Goal: Task Accomplishment & Management: Use online tool/utility

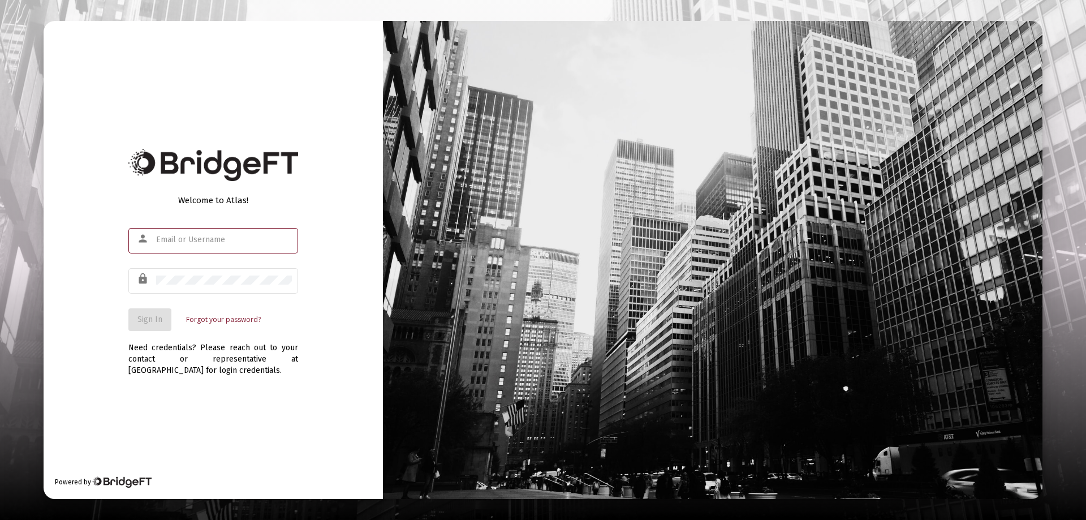
click at [171, 242] on input "text" at bounding box center [224, 239] width 136 height 9
type input "[PERSON_NAME][EMAIL_ADDRESS][DOMAIN_NAME]"
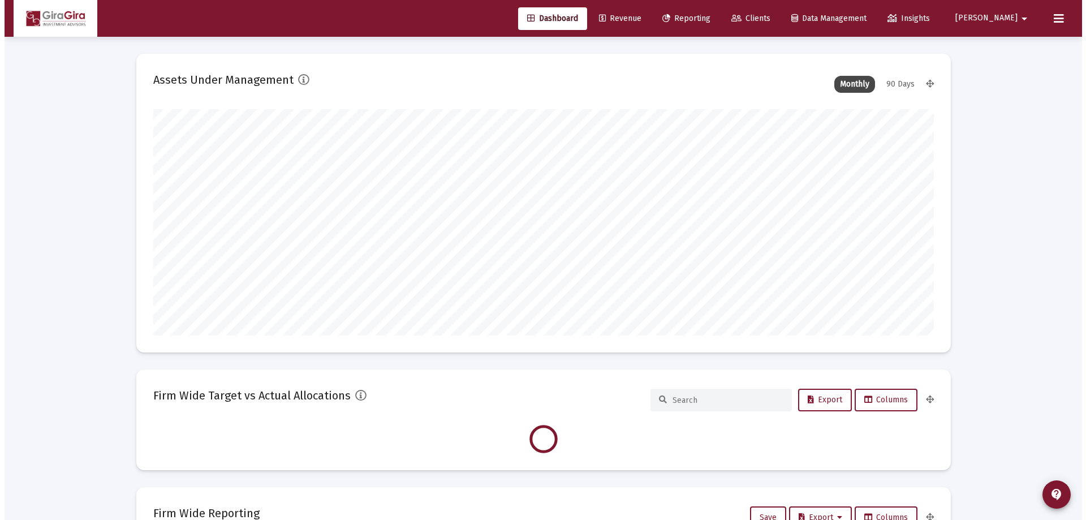
scroll to position [226, 781]
click at [706, 16] on span "Reporting" at bounding box center [682, 19] width 48 height 10
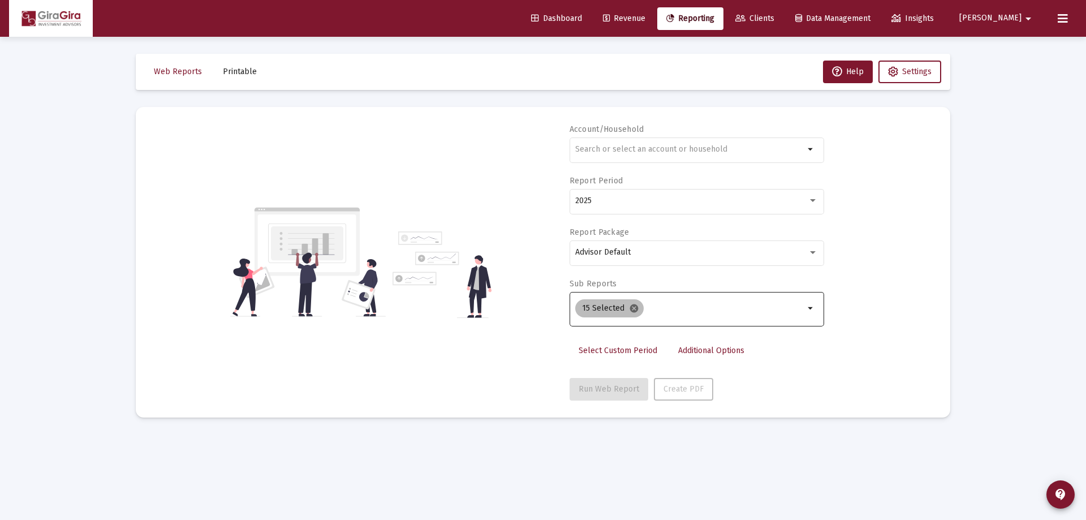
click at [631, 307] on mat-icon "cancel" at bounding box center [634, 308] width 10 height 10
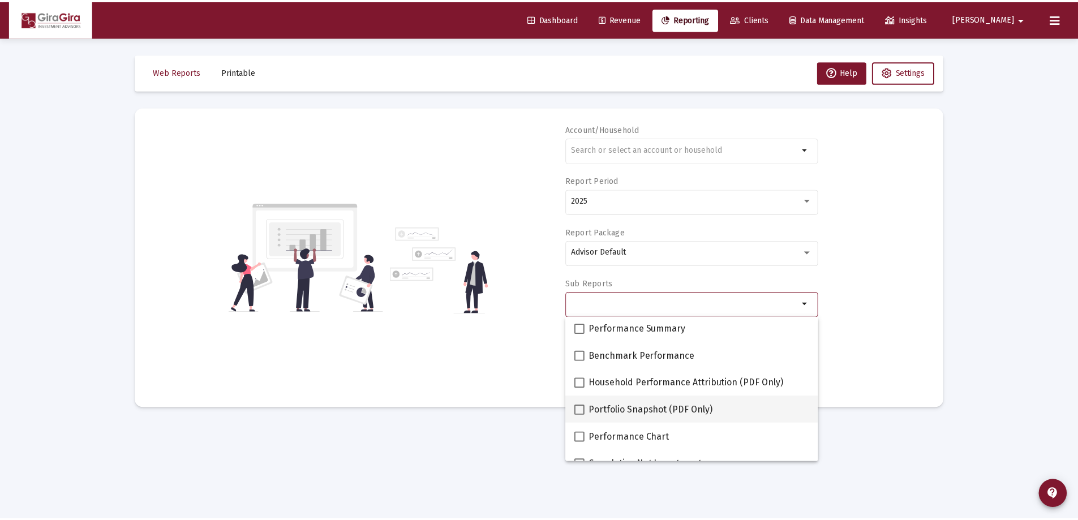
scroll to position [113, 0]
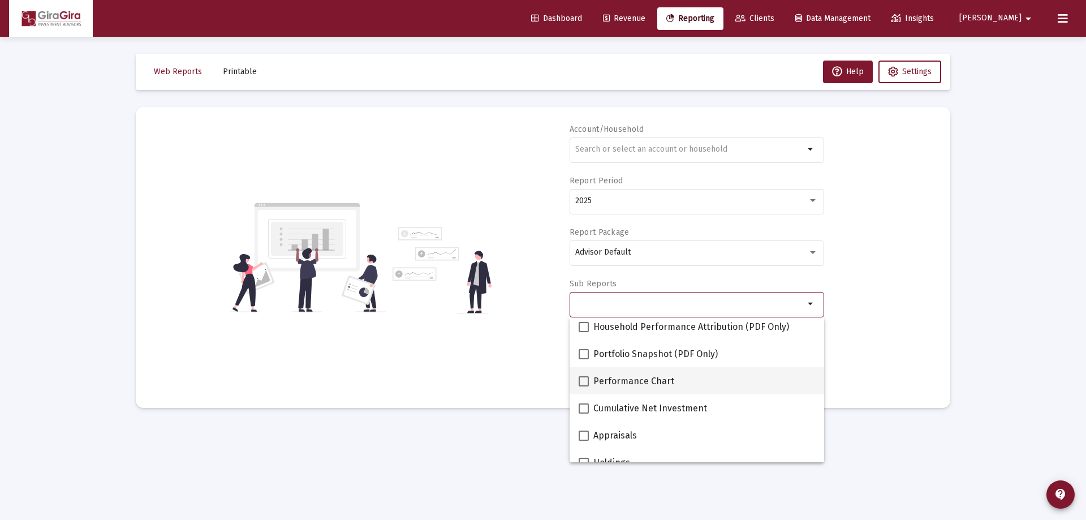
click at [582, 378] on span at bounding box center [584, 381] width 10 height 10
click at [583, 386] on input "Performance Chart" at bounding box center [583, 386] width 1 height 1
checkbox input "true"
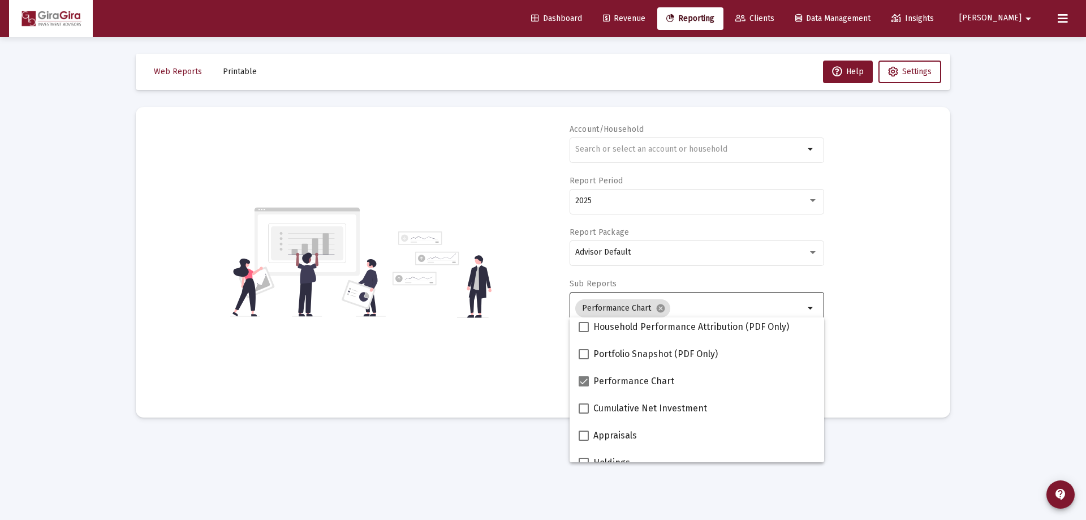
click at [912, 350] on div "Account/Household arrow_drop_down Report Period 2025 Report Package Advisor Def…" at bounding box center [543, 262] width 781 height 277
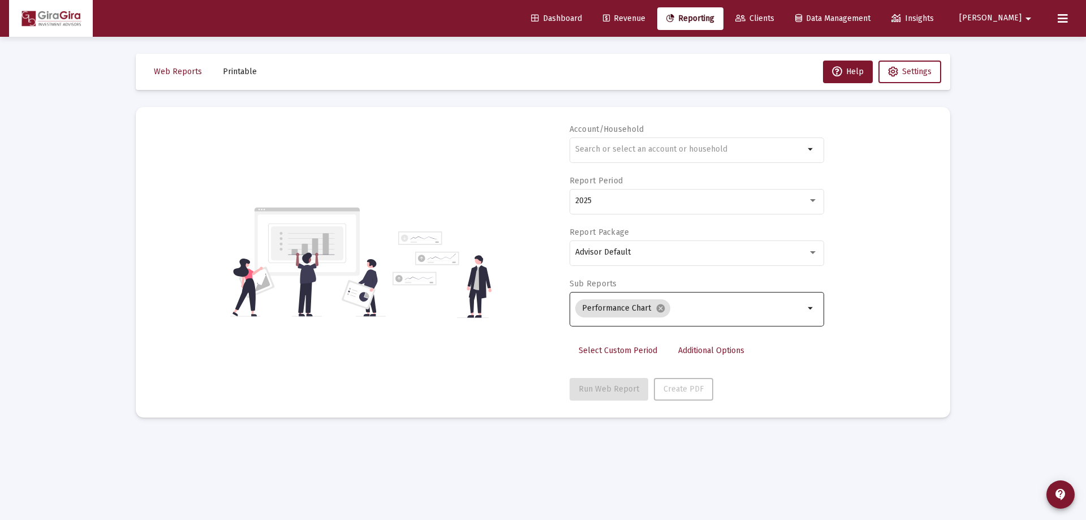
click at [703, 347] on span "Additional Options" at bounding box center [711, 351] width 66 height 10
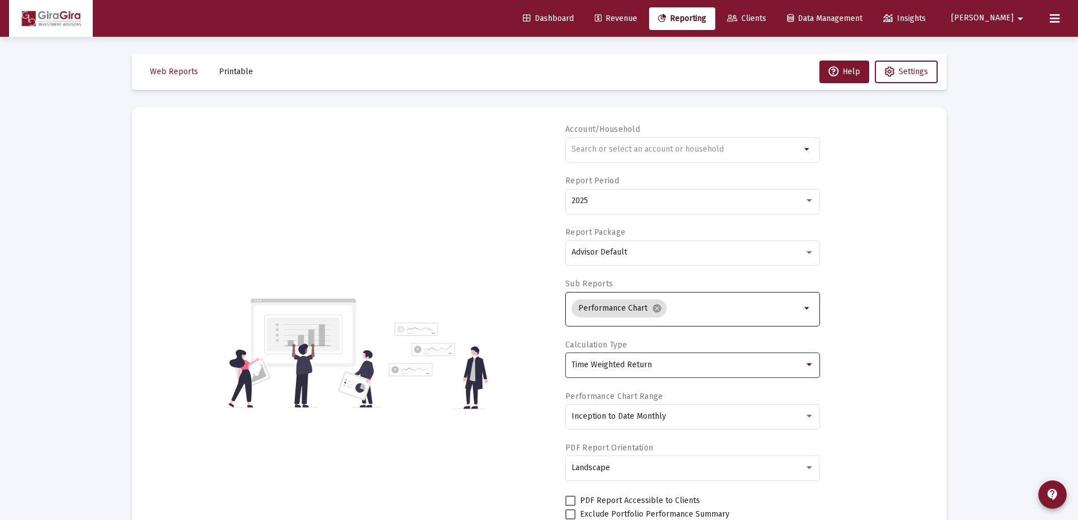
click at [650, 361] on div "Time Weighted Return" at bounding box center [687, 364] width 232 height 9
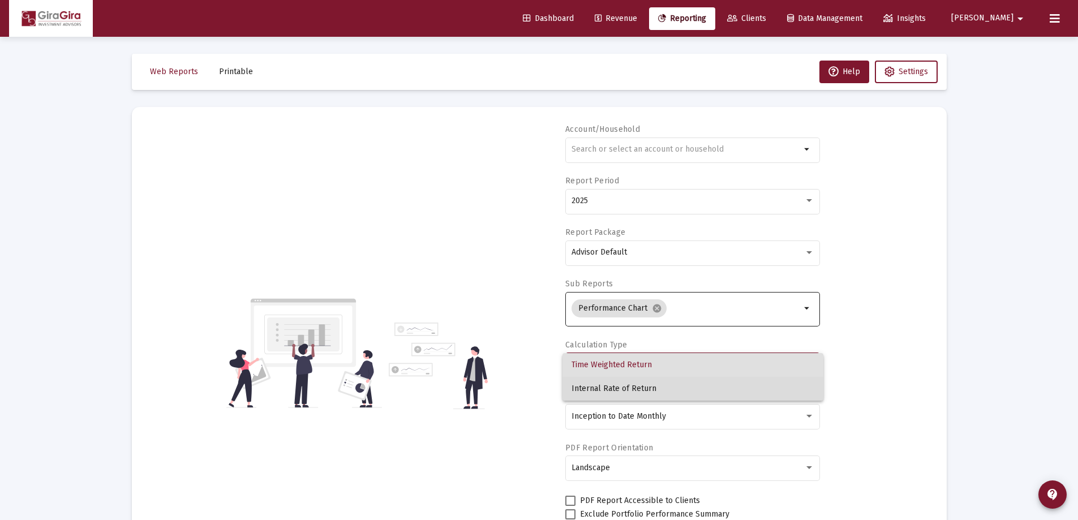
click at [647, 386] on span "Internal Rate of Return" at bounding box center [692, 389] width 243 height 24
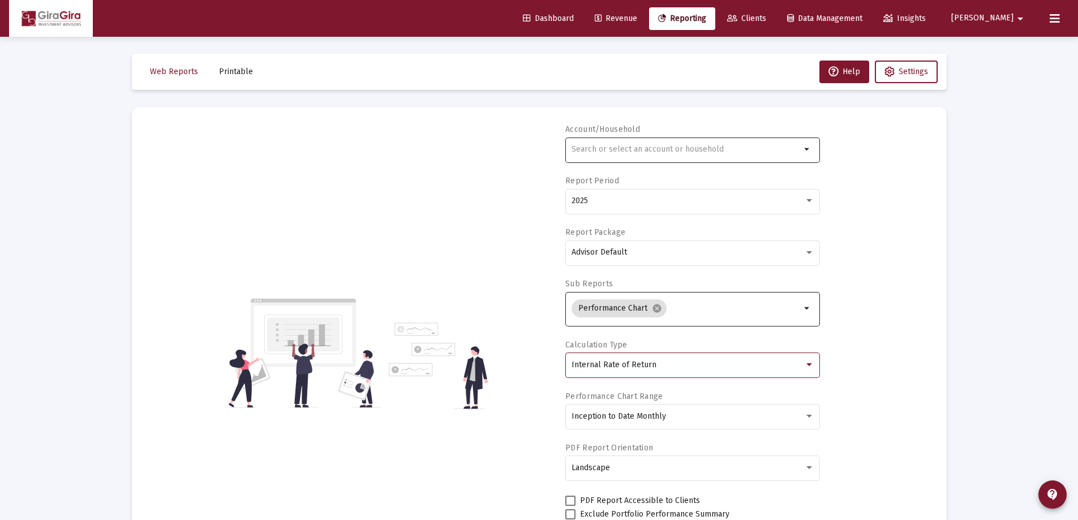
click at [578, 148] on input "text" at bounding box center [685, 149] width 229 height 9
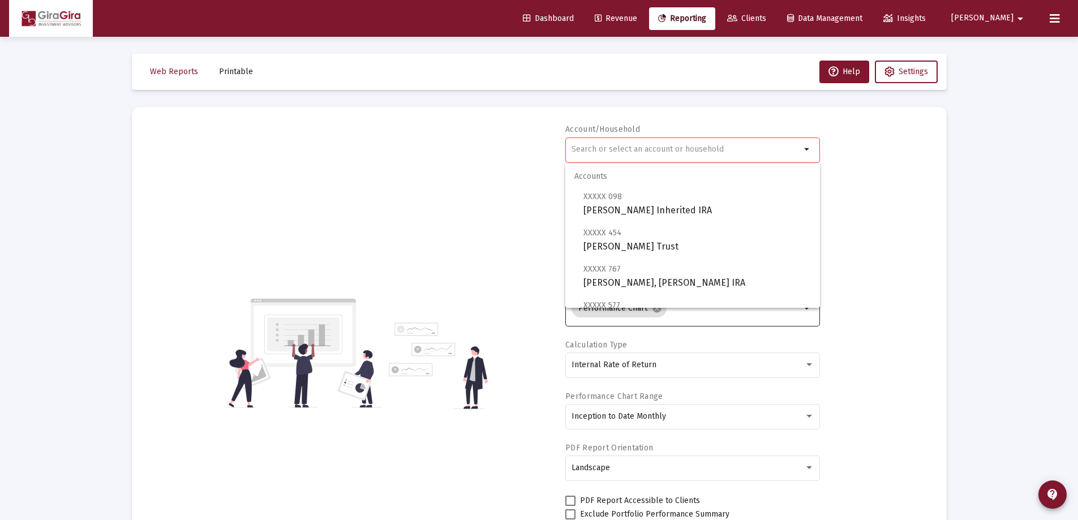
click at [580, 148] on input "text" at bounding box center [685, 149] width 229 height 9
click at [618, 276] on span "XXXXX 463 [PERSON_NAME] IRA" at bounding box center [696, 276] width 227 height 28
type input "[PERSON_NAME] IRA"
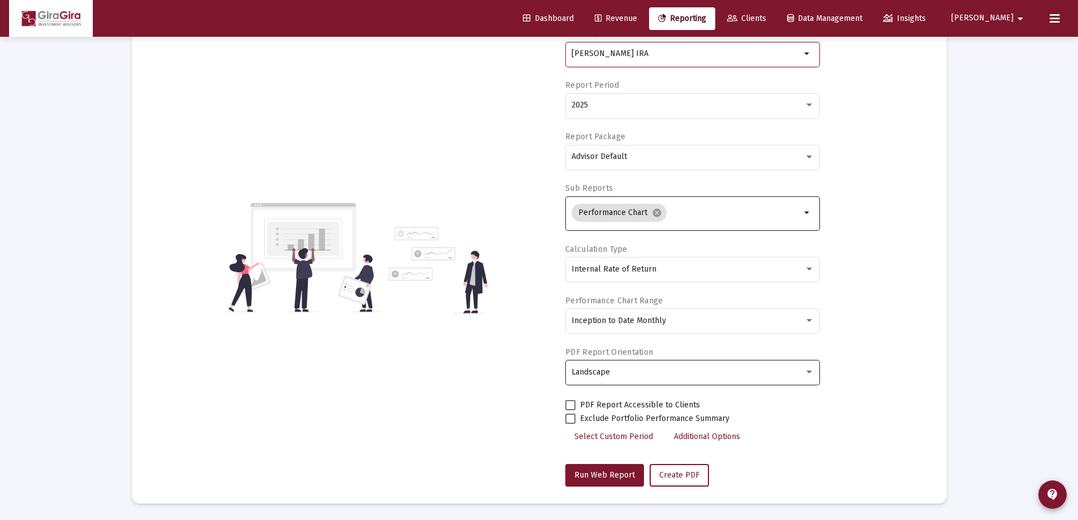
scroll to position [96, 0]
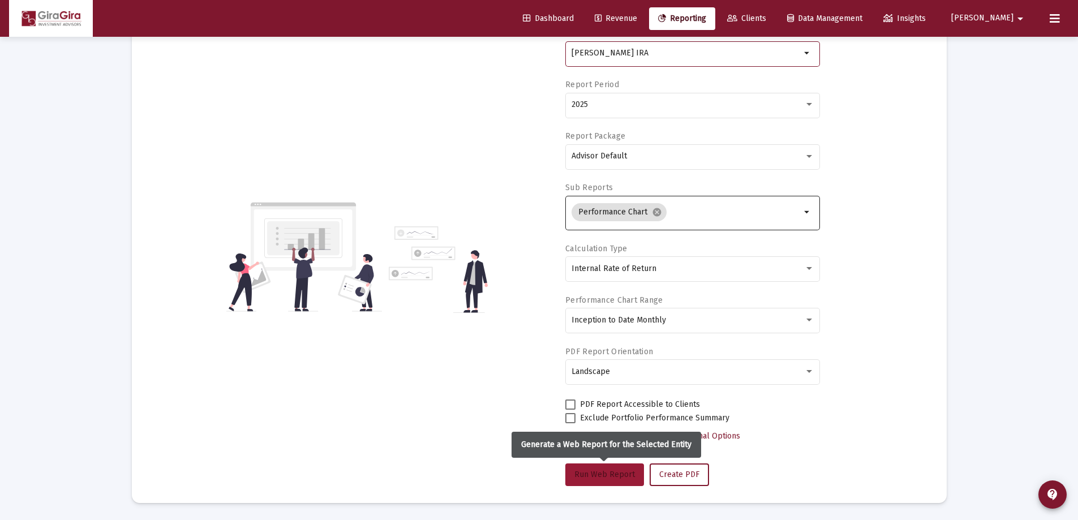
click at [609, 471] on span "Run Web Report" at bounding box center [604, 474] width 61 height 10
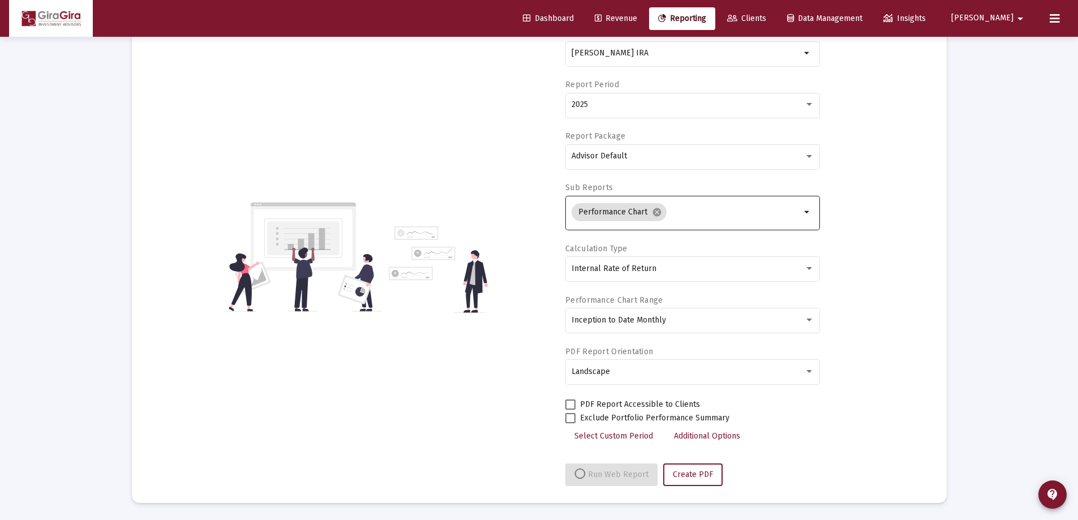
select select "View all"
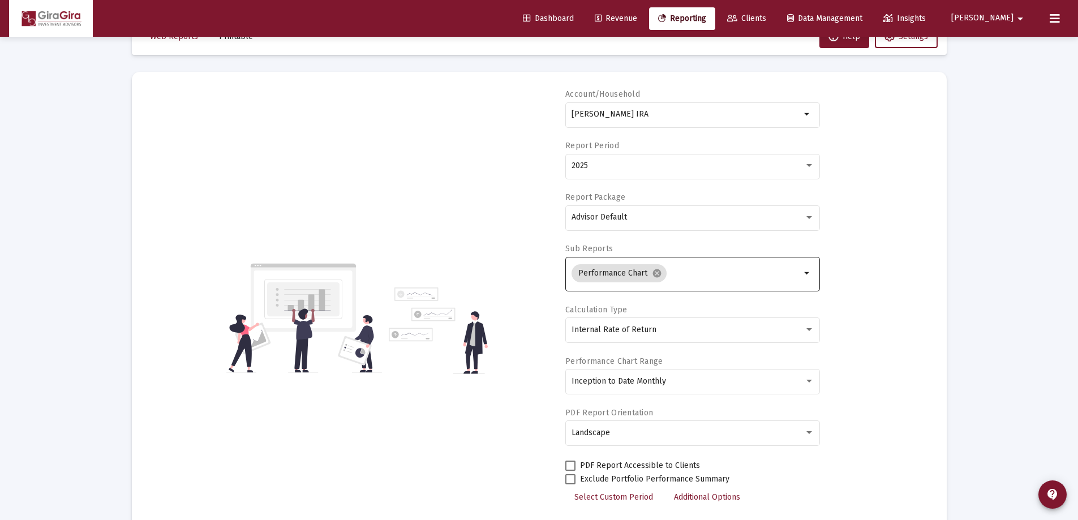
scroll to position [0, 0]
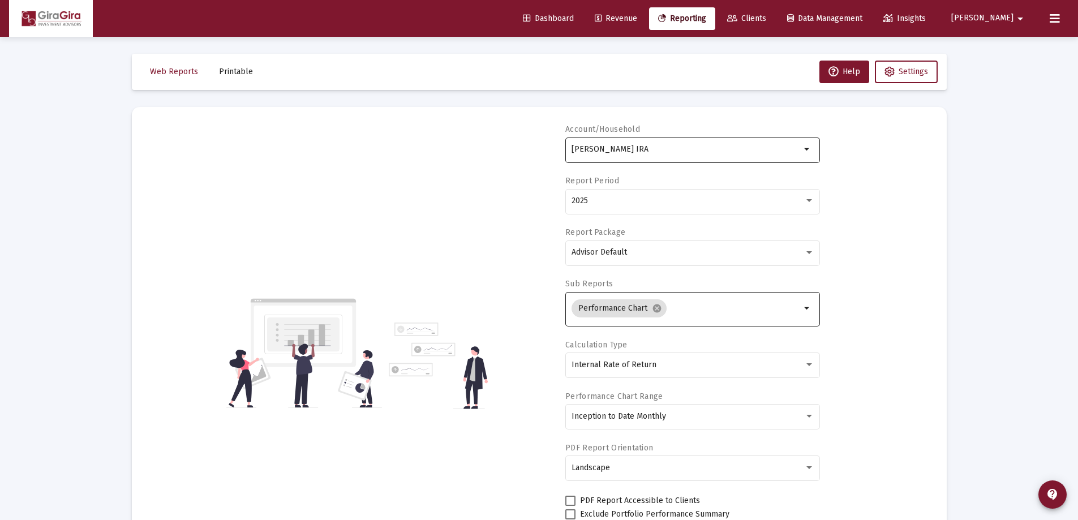
click at [611, 147] on input "[PERSON_NAME] IRA" at bounding box center [685, 149] width 229 height 9
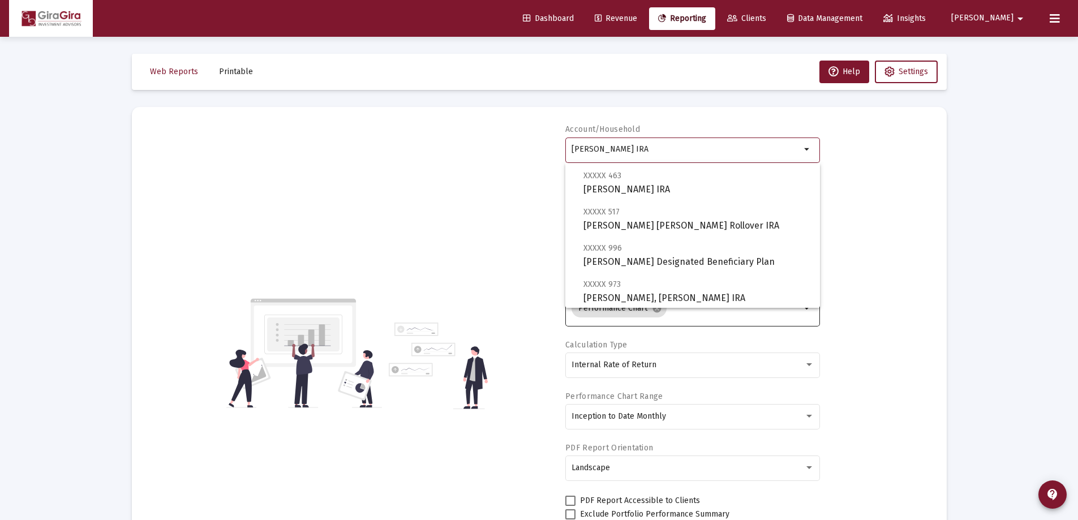
scroll to position [113, 0]
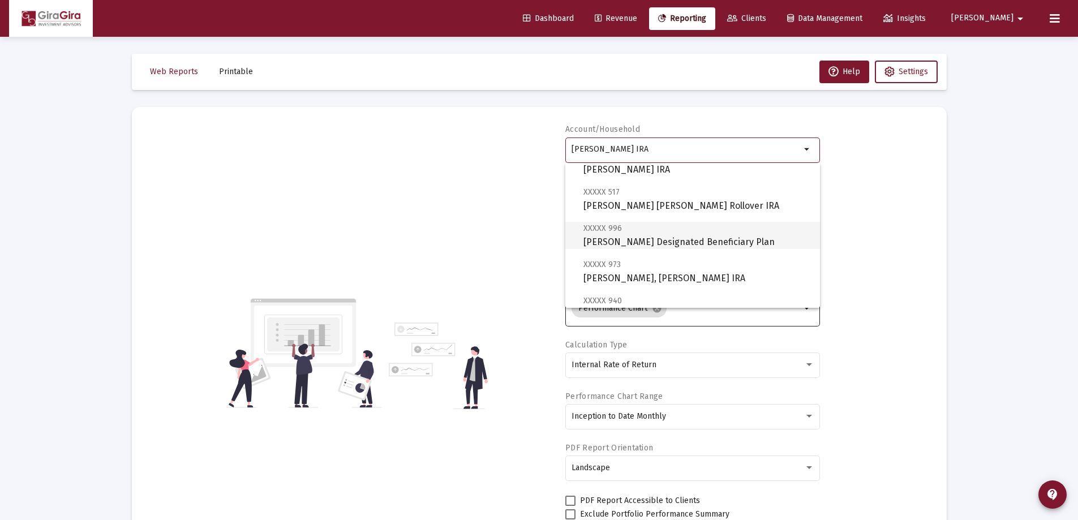
click at [633, 242] on span "XXXXX 996 [PERSON_NAME] Designated Beneficiary Plan" at bounding box center [696, 235] width 227 height 28
type input "[PERSON_NAME] Designated Beneficiary Plan"
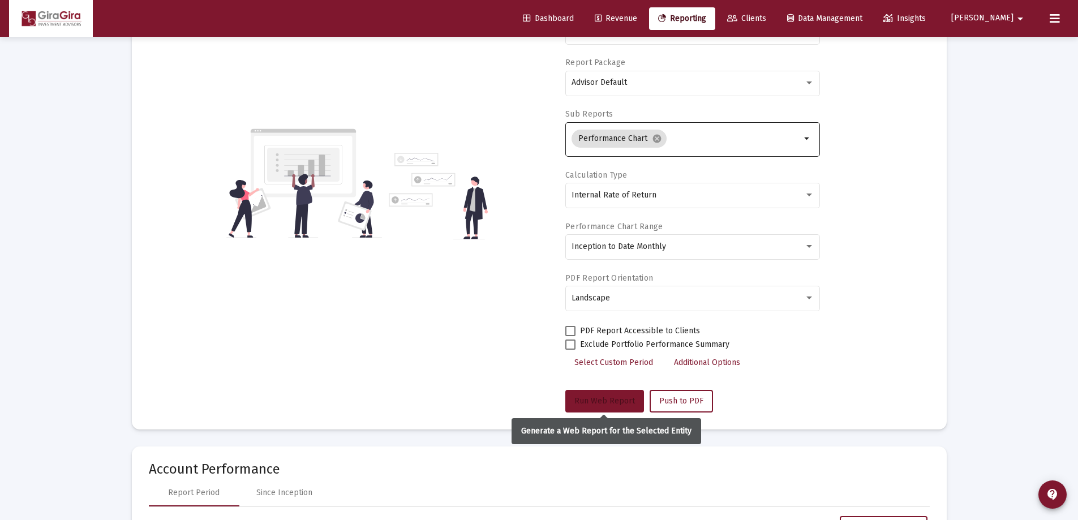
click at [613, 397] on span "Run Web Report" at bounding box center [604, 401] width 61 height 10
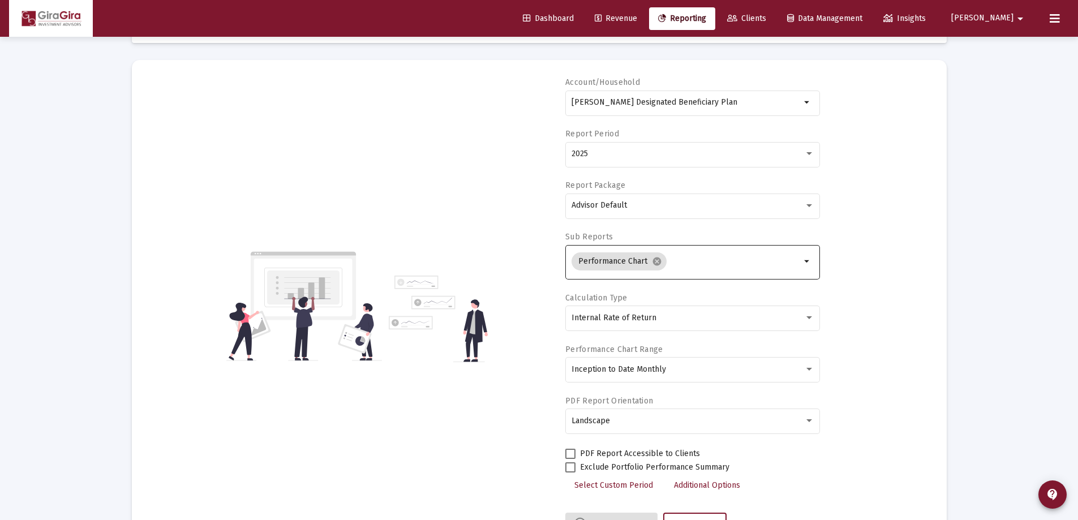
scroll to position [0, 0]
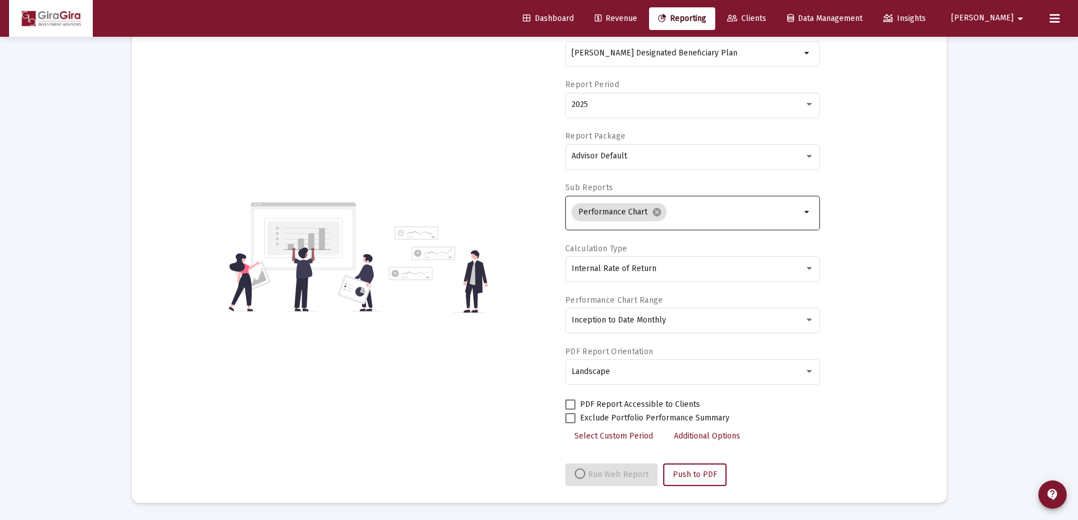
select select "View all"
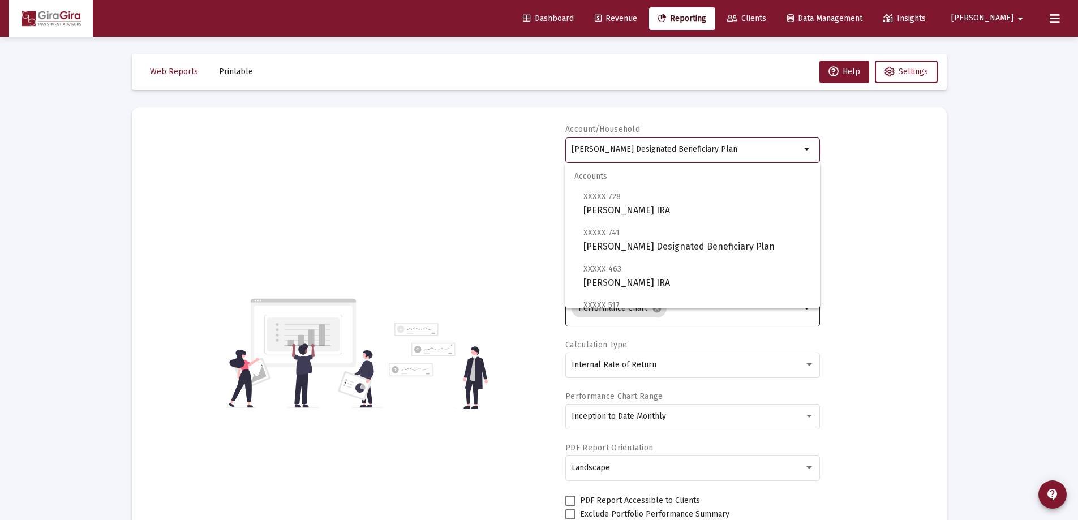
click at [611, 152] on input "[PERSON_NAME] Designated Beneficiary Plan" at bounding box center [685, 149] width 229 height 9
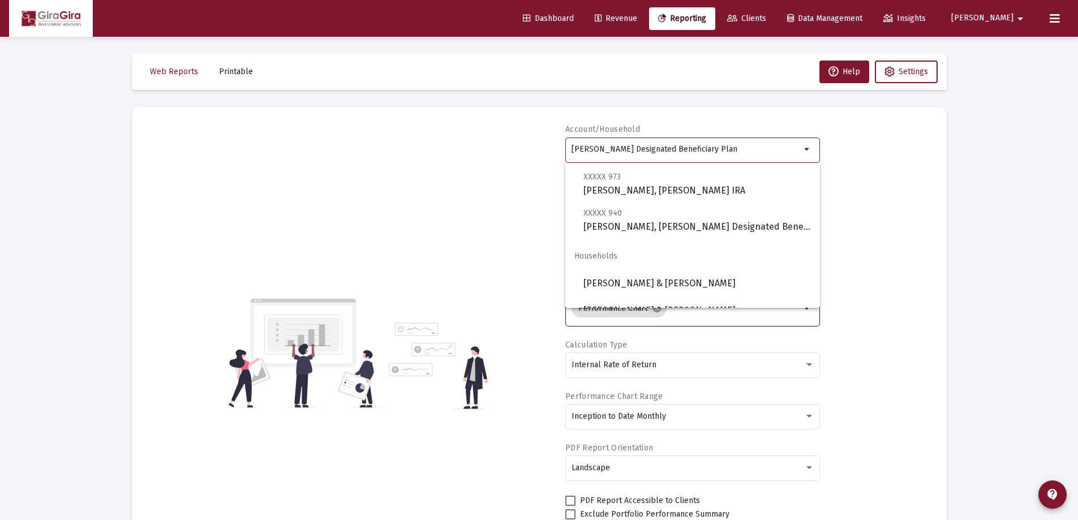
scroll to position [217, 0]
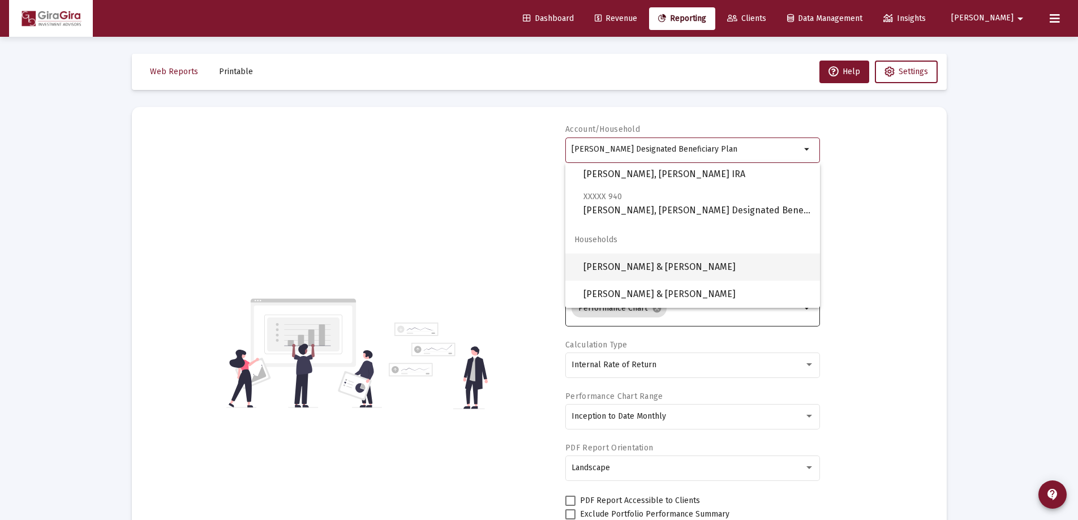
click at [692, 268] on span "[PERSON_NAME] & [PERSON_NAME]" at bounding box center [696, 266] width 227 height 27
type input "[PERSON_NAME] & [PERSON_NAME]"
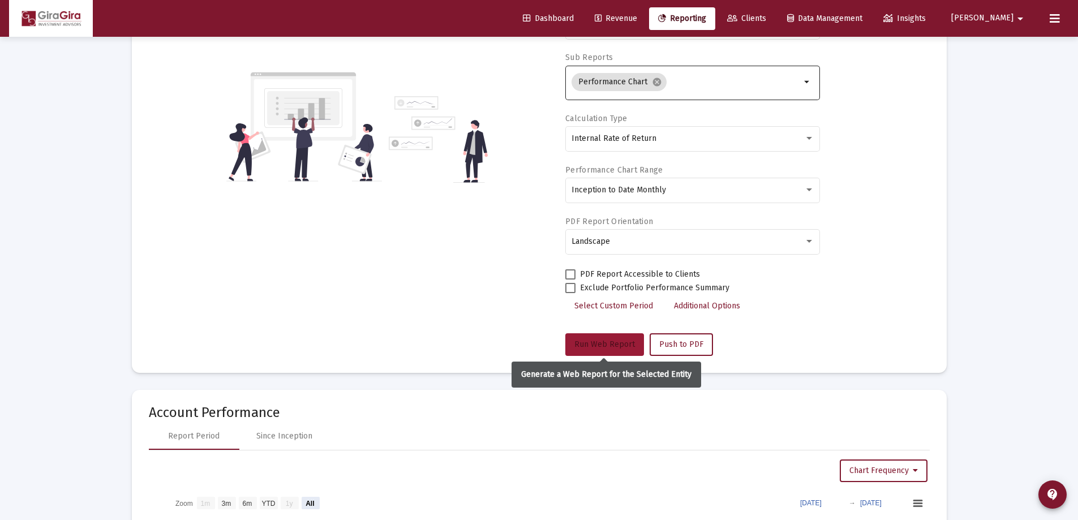
click at [609, 346] on span "Run Web Report" at bounding box center [604, 344] width 61 height 10
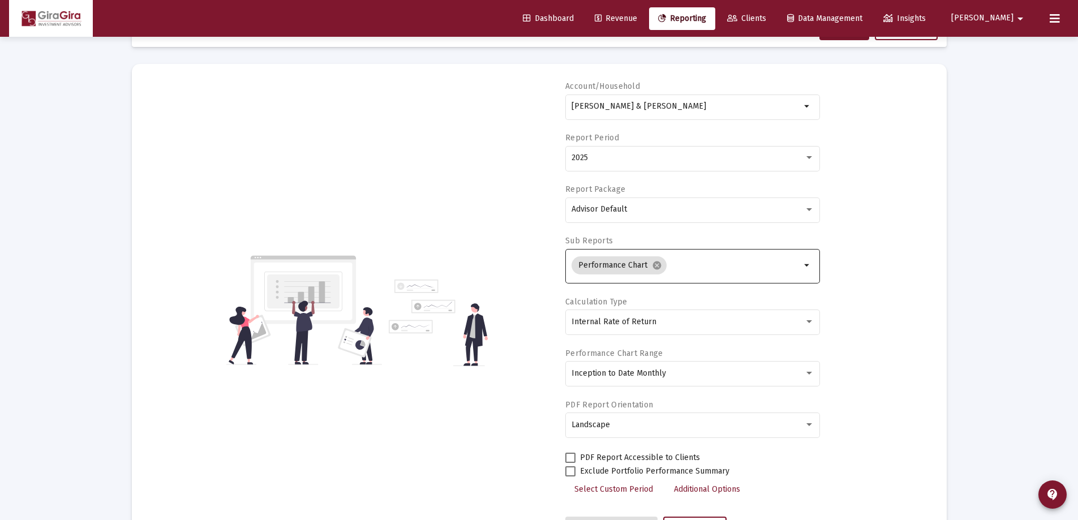
scroll to position [0, 0]
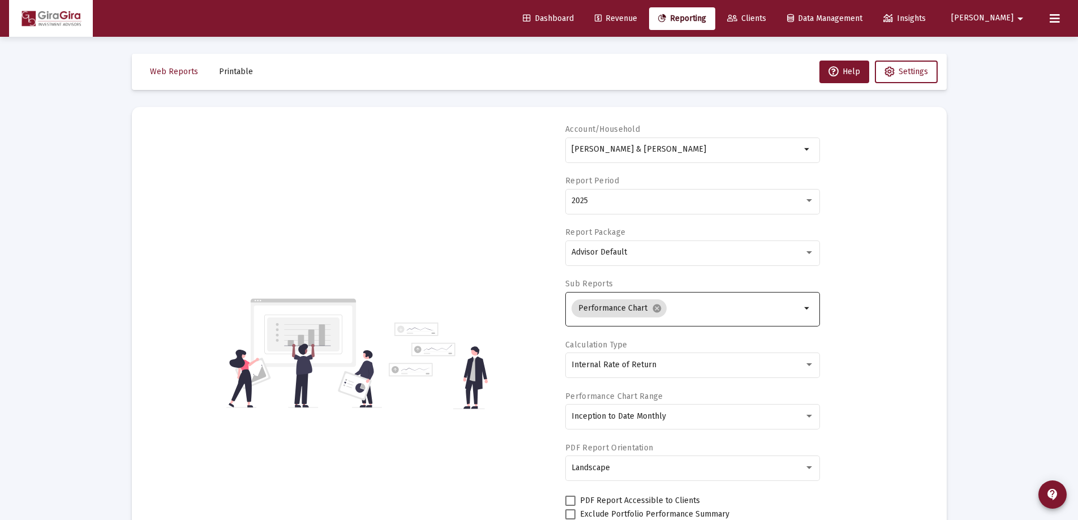
select select "View all"
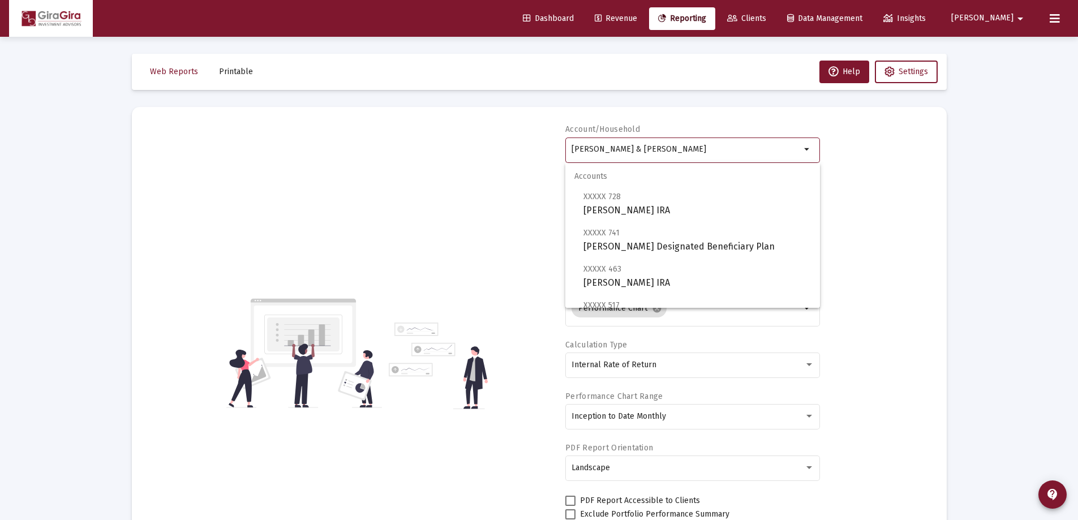
drag, startPoint x: 571, startPoint y: 147, endPoint x: 1076, endPoint y: 163, distance: 505.4
click at [624, 205] on span "XXXXX 728 [PERSON_NAME] IRA" at bounding box center [696, 203] width 227 height 28
type input "[PERSON_NAME] IRA"
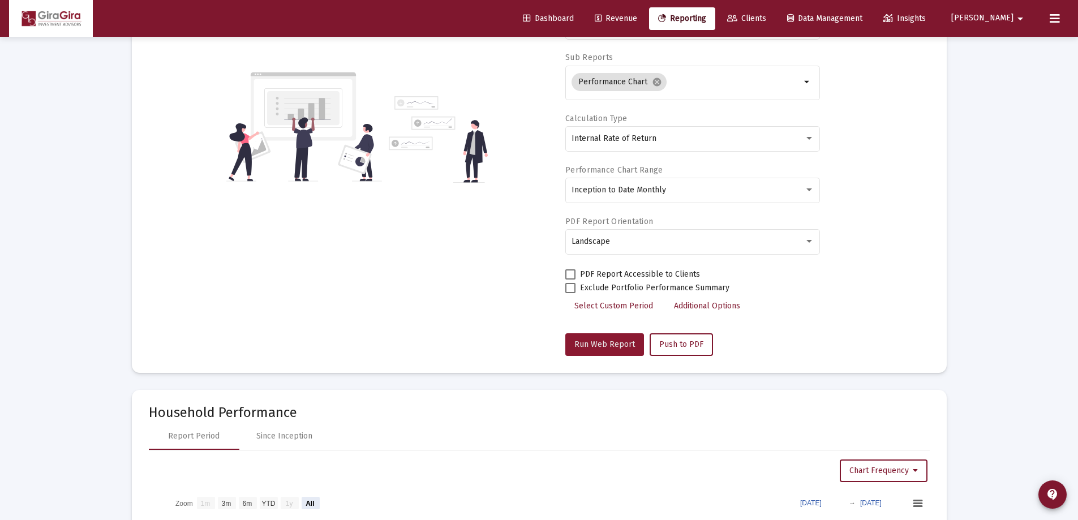
click at [605, 340] on span "Run Web Report" at bounding box center [604, 344] width 61 height 10
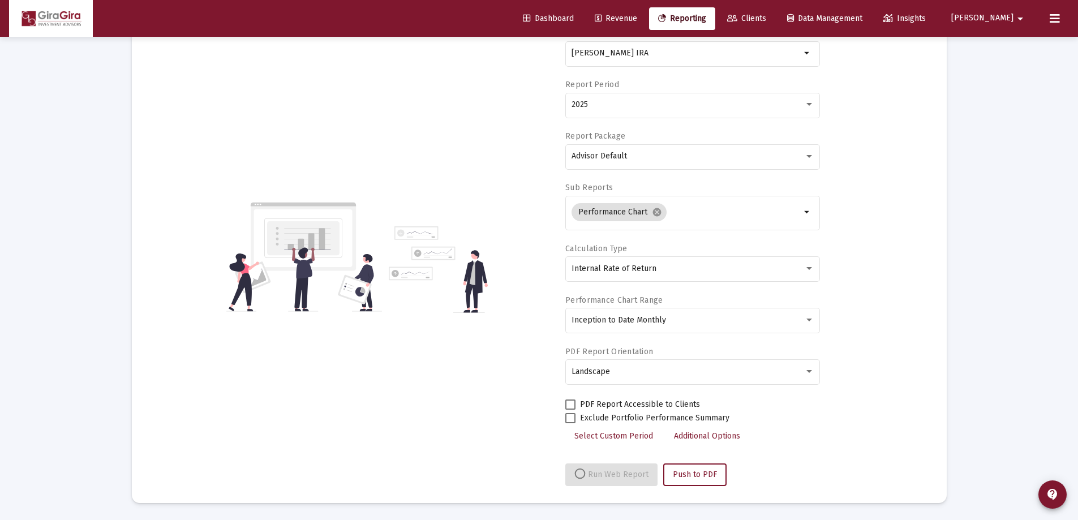
select select "View all"
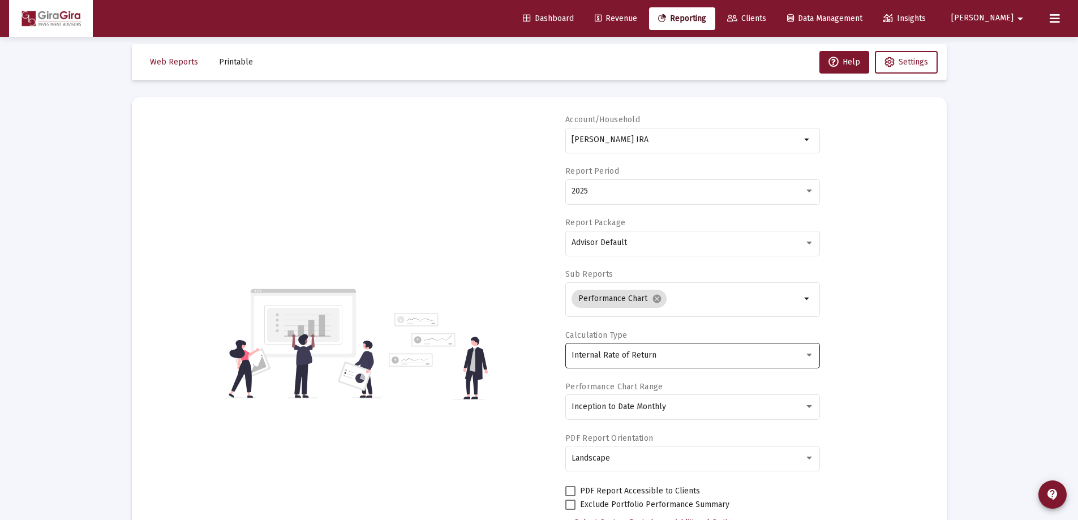
scroll to position [0, 0]
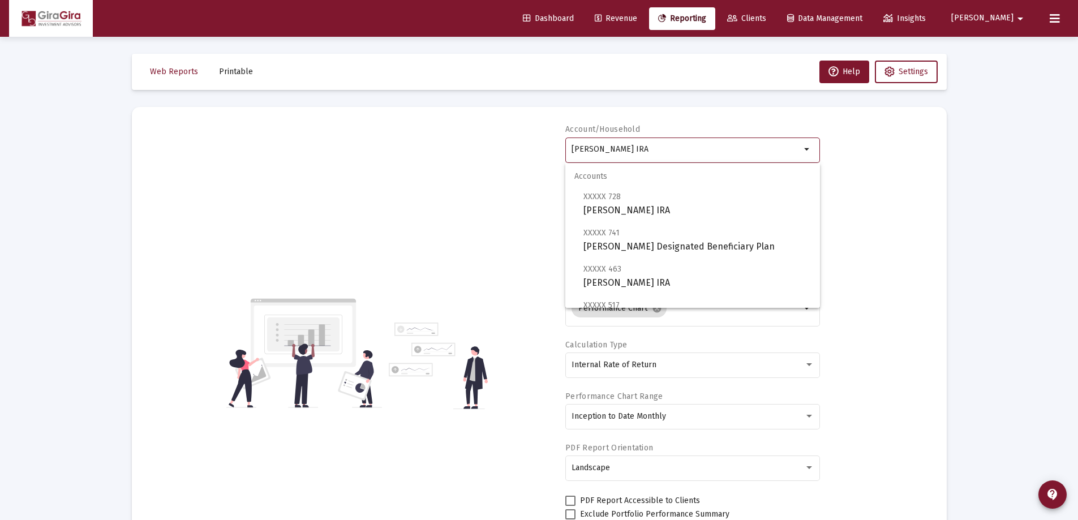
click at [589, 149] on input "[PERSON_NAME] IRA" at bounding box center [685, 149] width 229 height 9
click at [627, 238] on span "XXXXX 741 [PERSON_NAME] Designated Beneficiary Plan" at bounding box center [696, 240] width 227 height 28
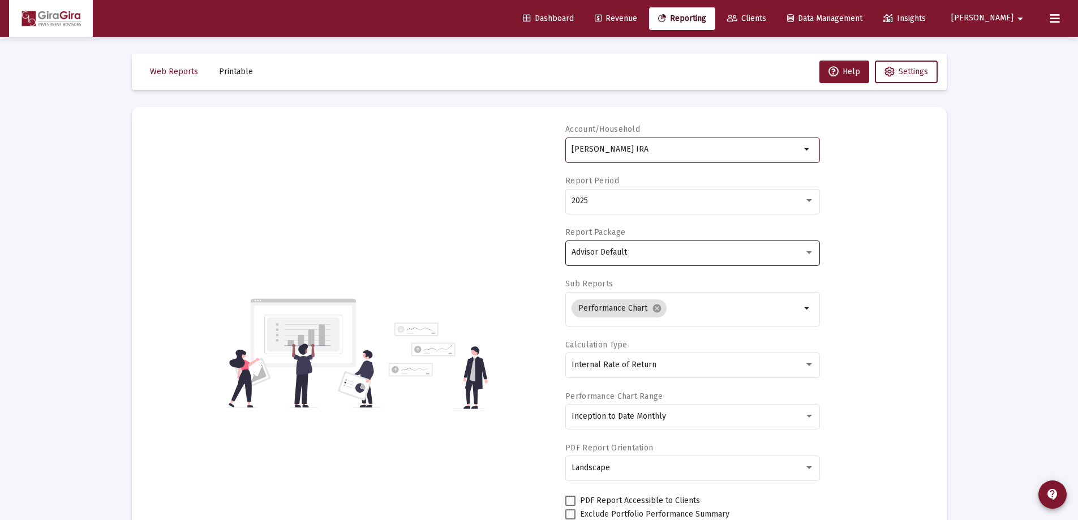
type input "[PERSON_NAME] Designated Beneficiary Plan"
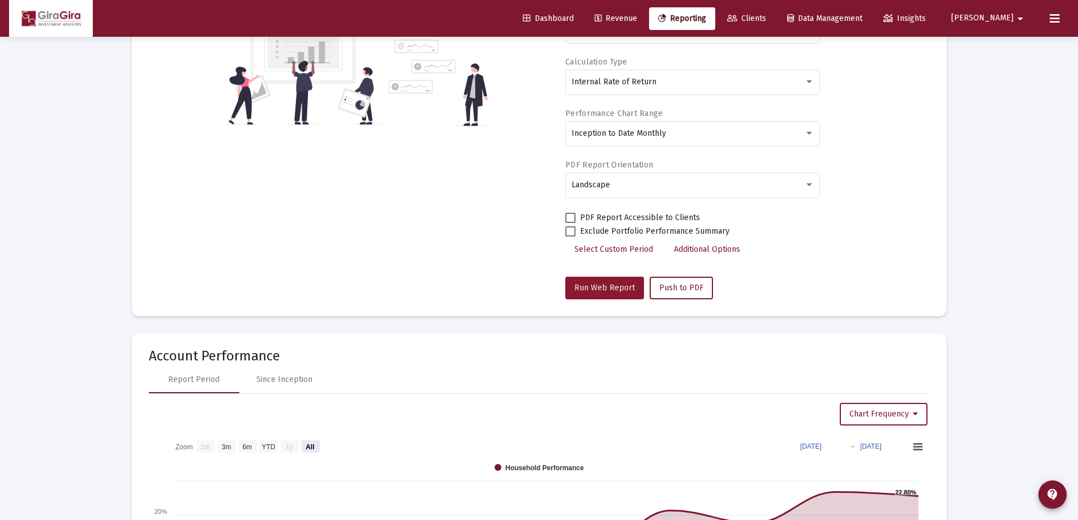
click at [611, 282] on button "Run Web Report" at bounding box center [604, 288] width 79 height 23
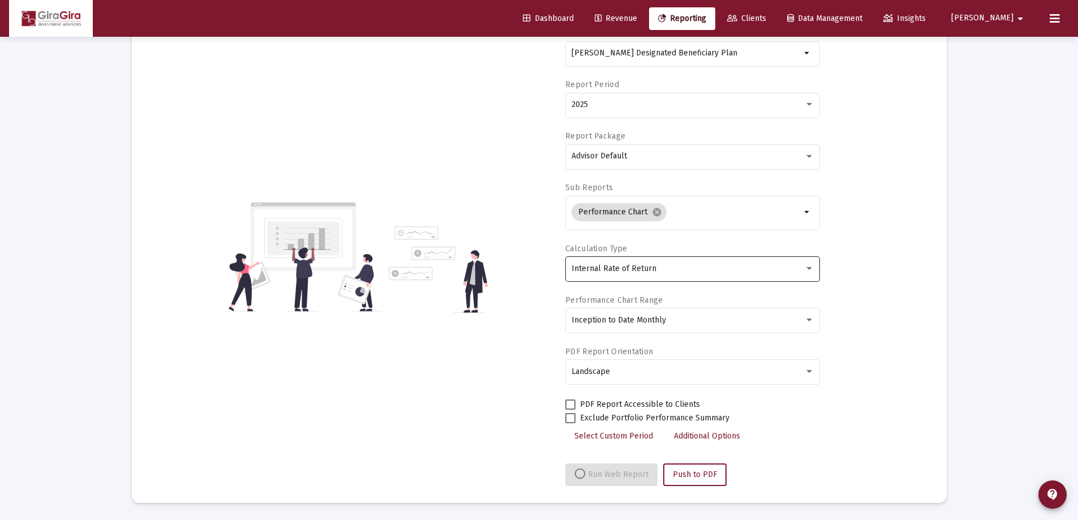
select select "View all"
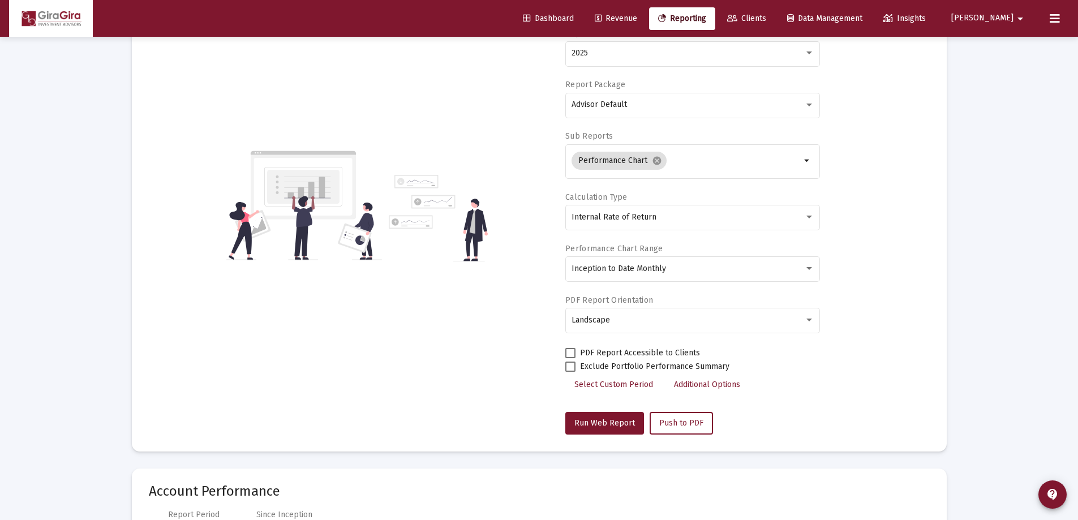
scroll to position [113, 0]
